Goal: Task Accomplishment & Management: Use online tool/utility

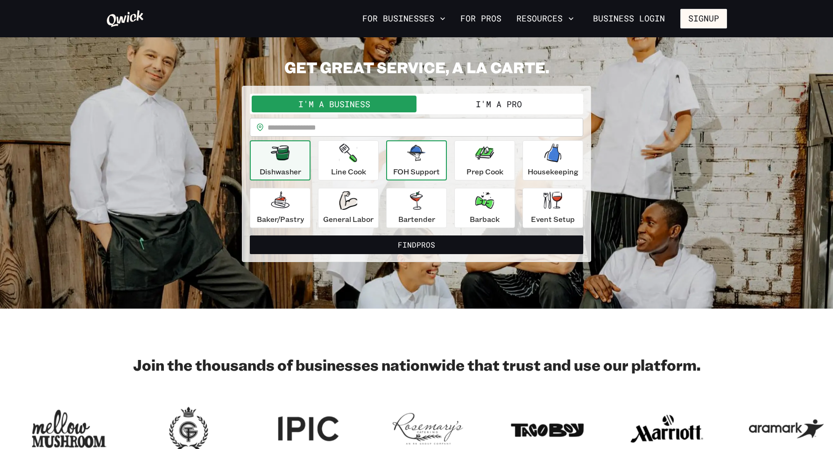
scroll to position [27, 0]
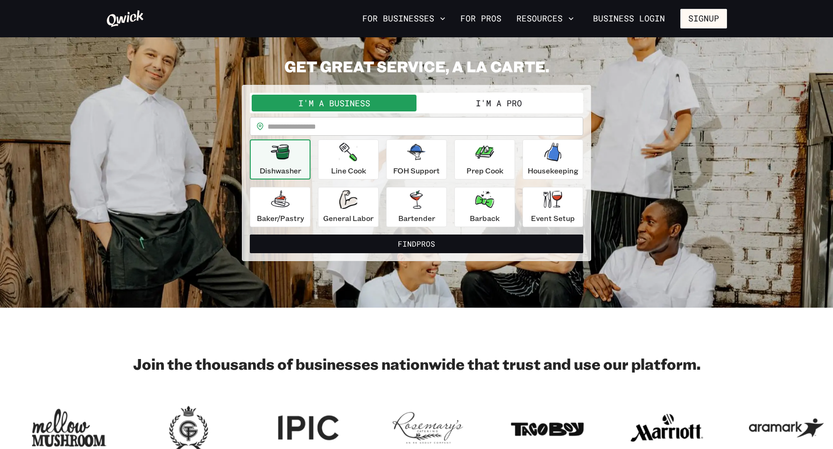
click at [367, 126] on input "text" at bounding box center [425, 126] width 316 height 19
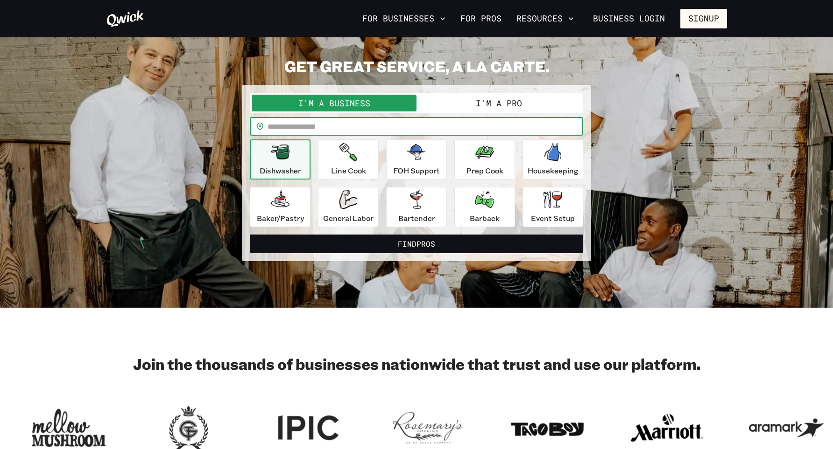
click at [497, 105] on button "I'm a Pro" at bounding box center [498, 103] width 165 height 17
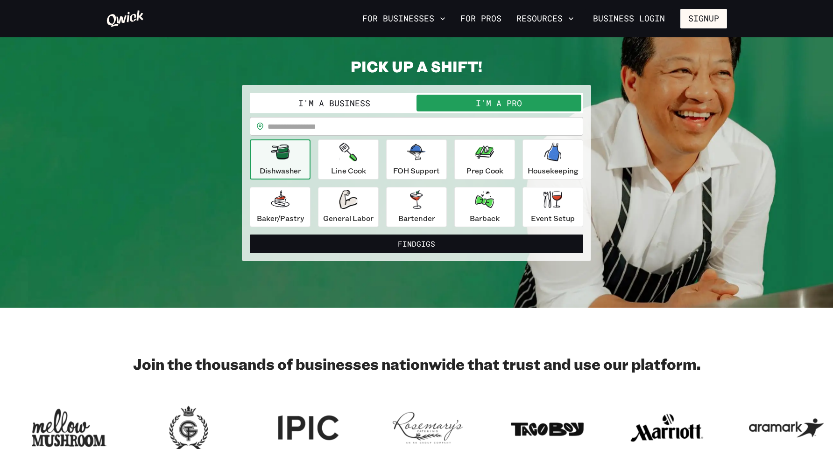
click at [427, 128] on input "text" at bounding box center [425, 126] width 316 height 19
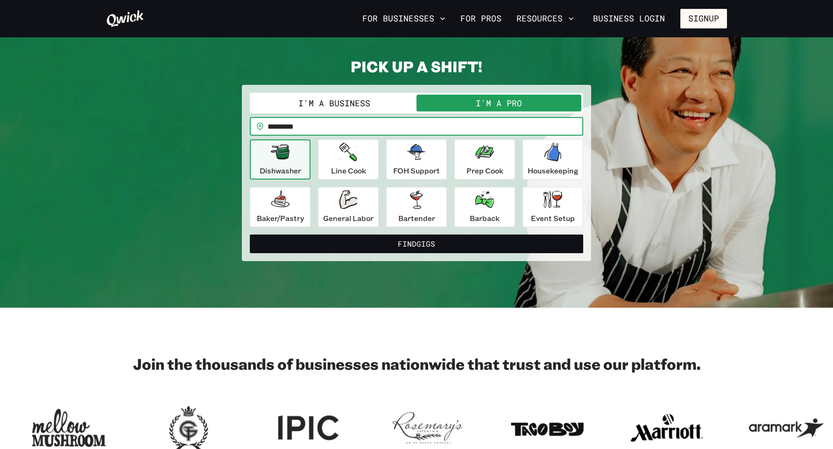
click at [250, 235] on button "Find Gigs" at bounding box center [416, 244] width 333 height 19
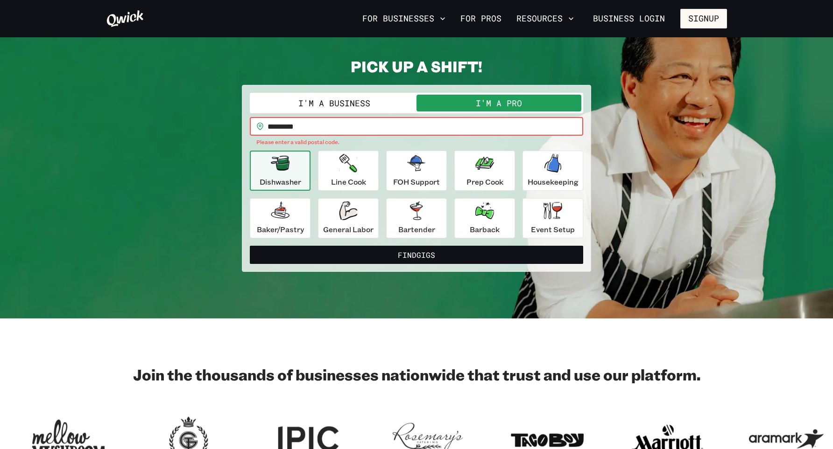
drag, startPoint x: 231, startPoint y: 117, endPoint x: 194, endPoint y: 114, distance: 37.0
click at [194, 114] on div "**********" at bounding box center [416, 164] width 621 height 215
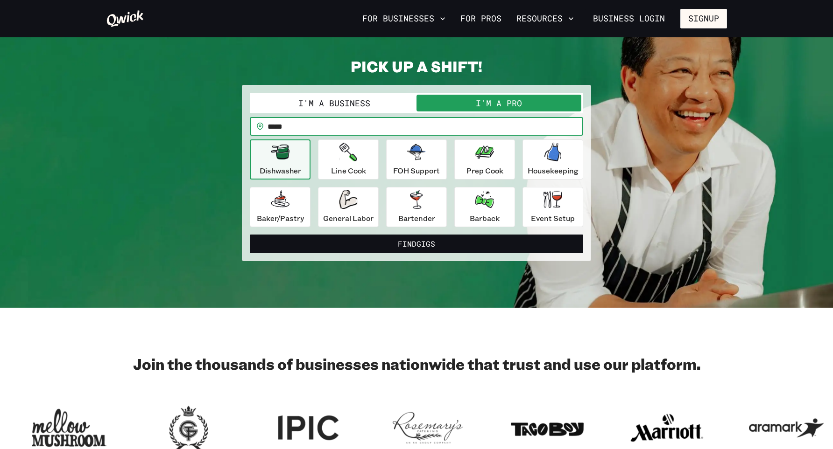
type input "*****"
click at [250, 235] on button "Find Gigs" at bounding box center [416, 244] width 333 height 19
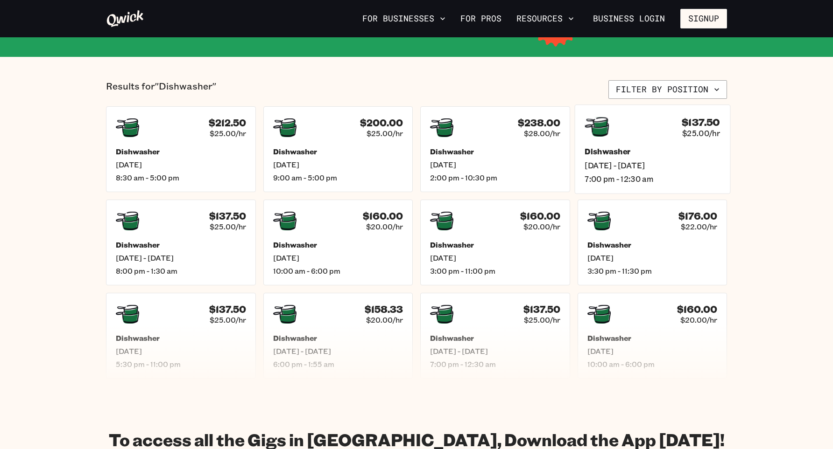
scroll to position [190, 0]
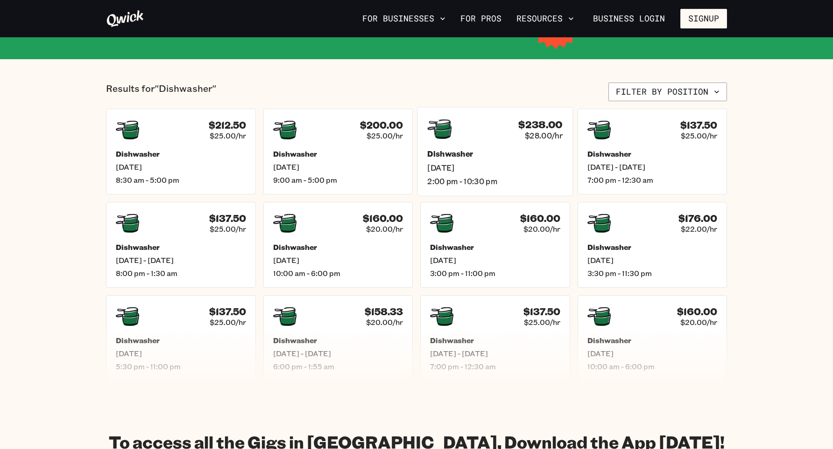
click at [470, 157] on h5 "Dishwasher" at bounding box center [494, 154] width 135 height 10
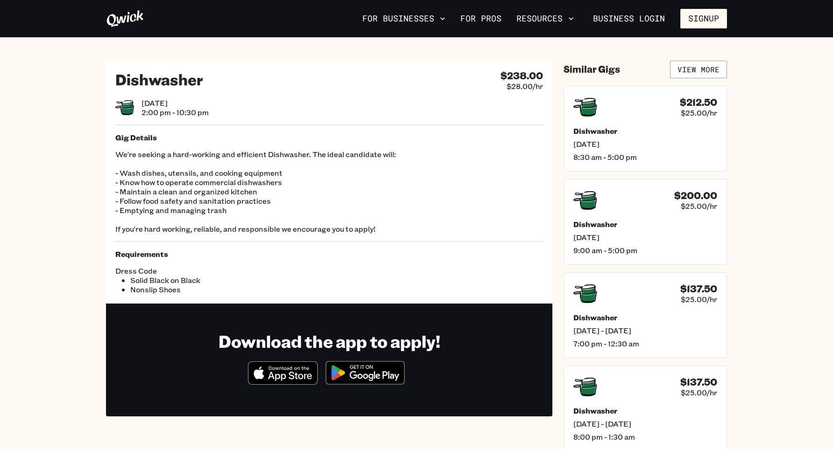
scroll to position [184, 0]
